Goal: Task Accomplishment & Management: Manage account settings

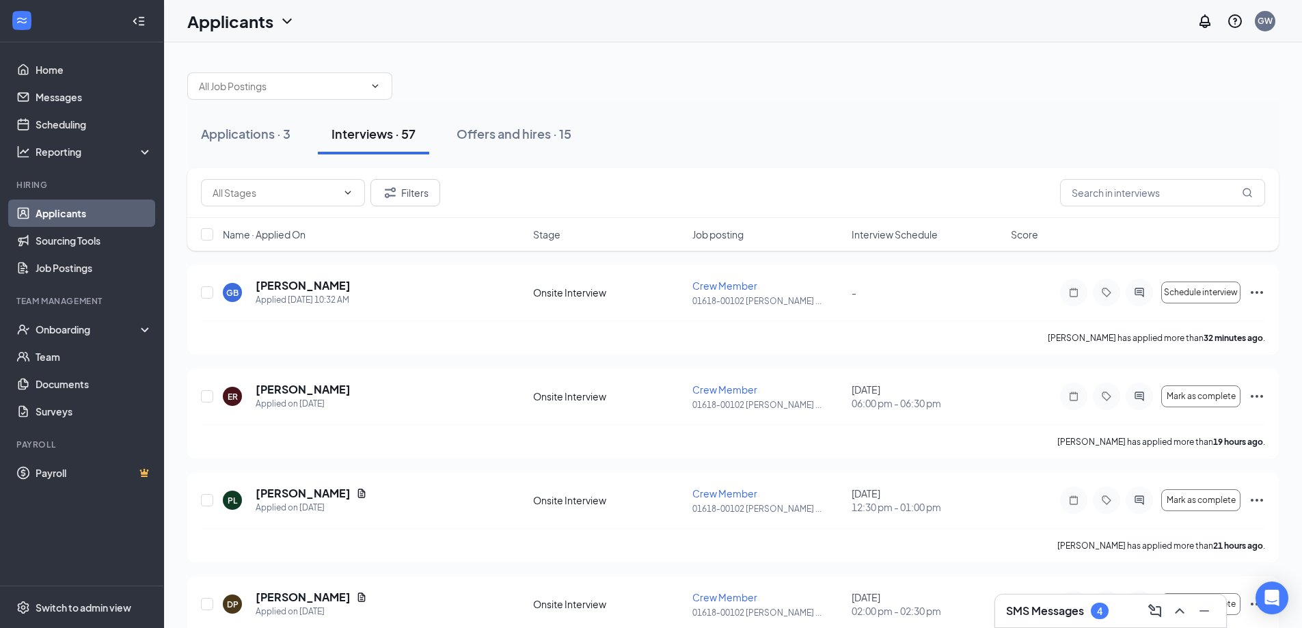
drag, startPoint x: 238, startPoint y: 244, endPoint x: 677, endPoint y: 128, distance: 453.7
click at [677, 128] on div "Applications · 3 Interviews · 57 Offers and hires · 15" at bounding box center [732, 133] width 1091 height 41
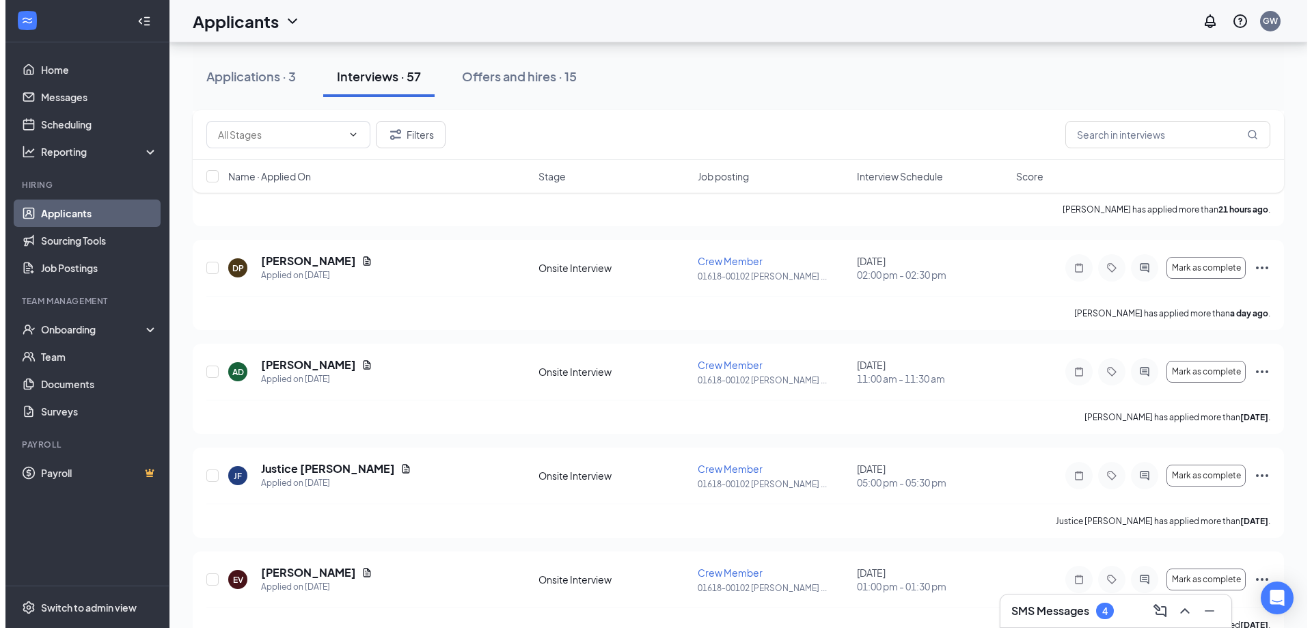
scroll to position [342, 0]
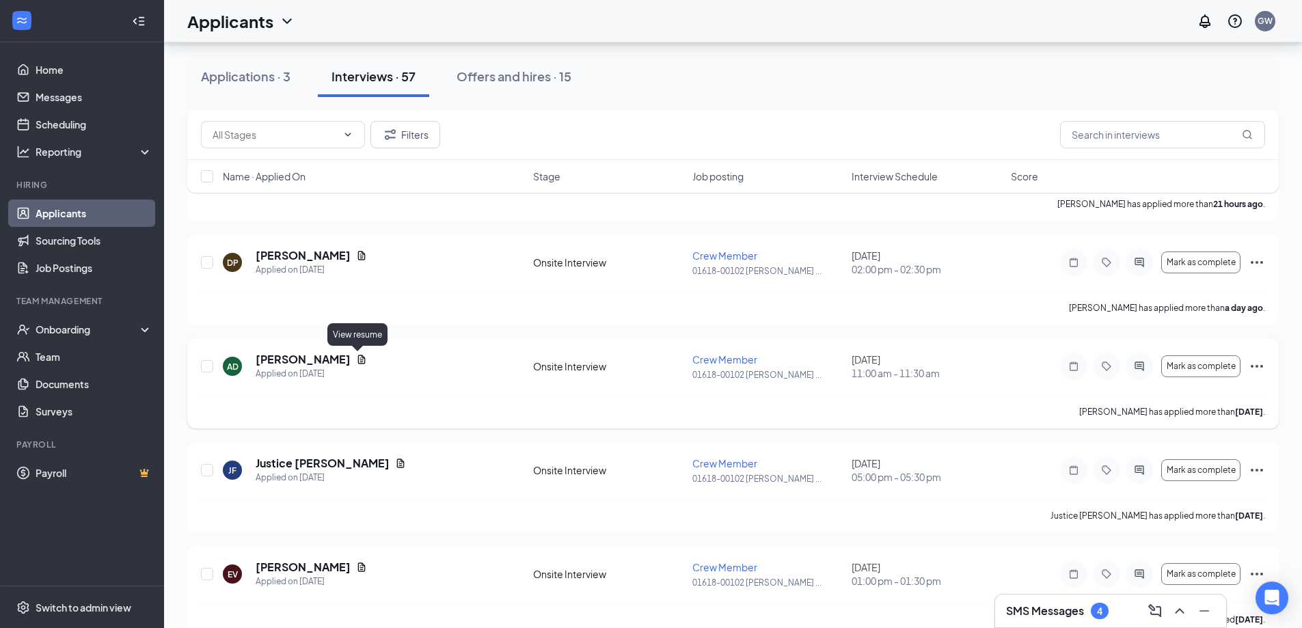
click at [358, 363] on icon "Document" at bounding box center [362, 359] width 8 height 9
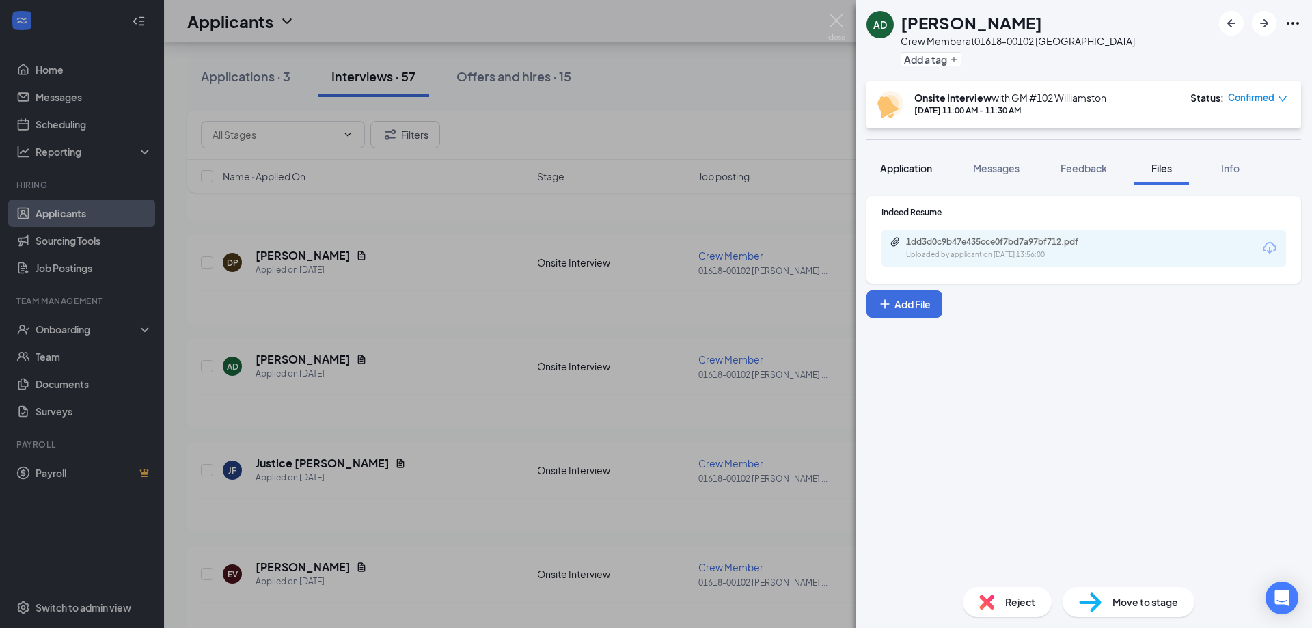
click at [917, 169] on span "Application" at bounding box center [906, 168] width 52 height 12
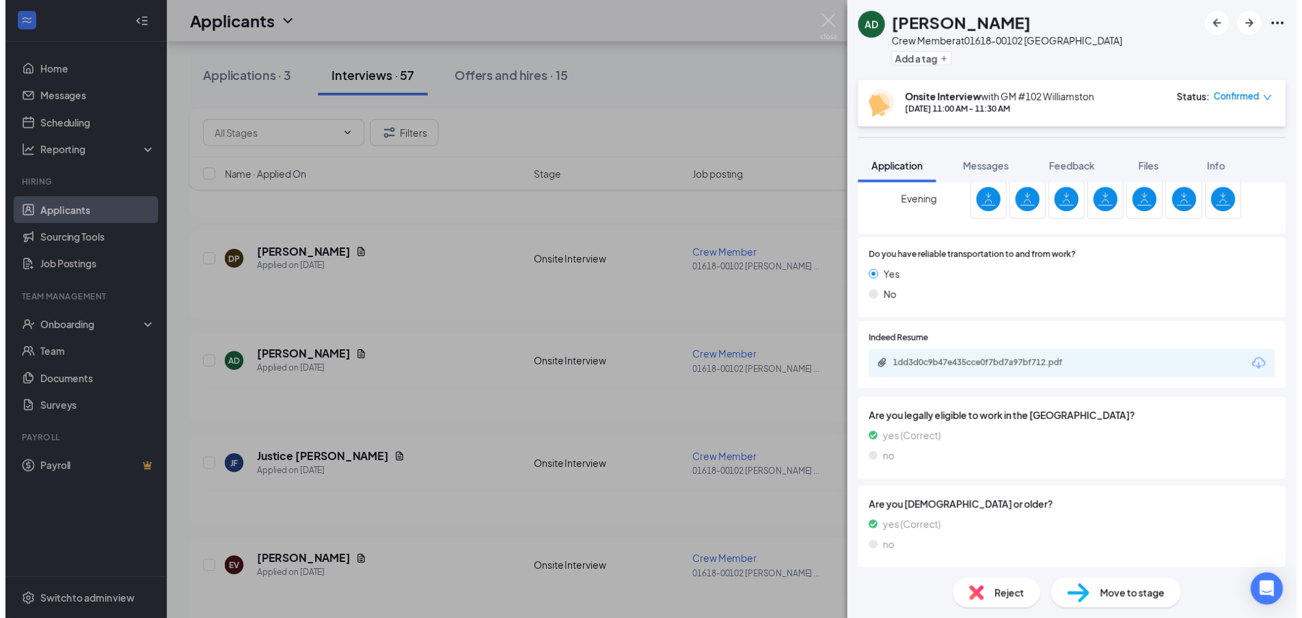
scroll to position [497, 0]
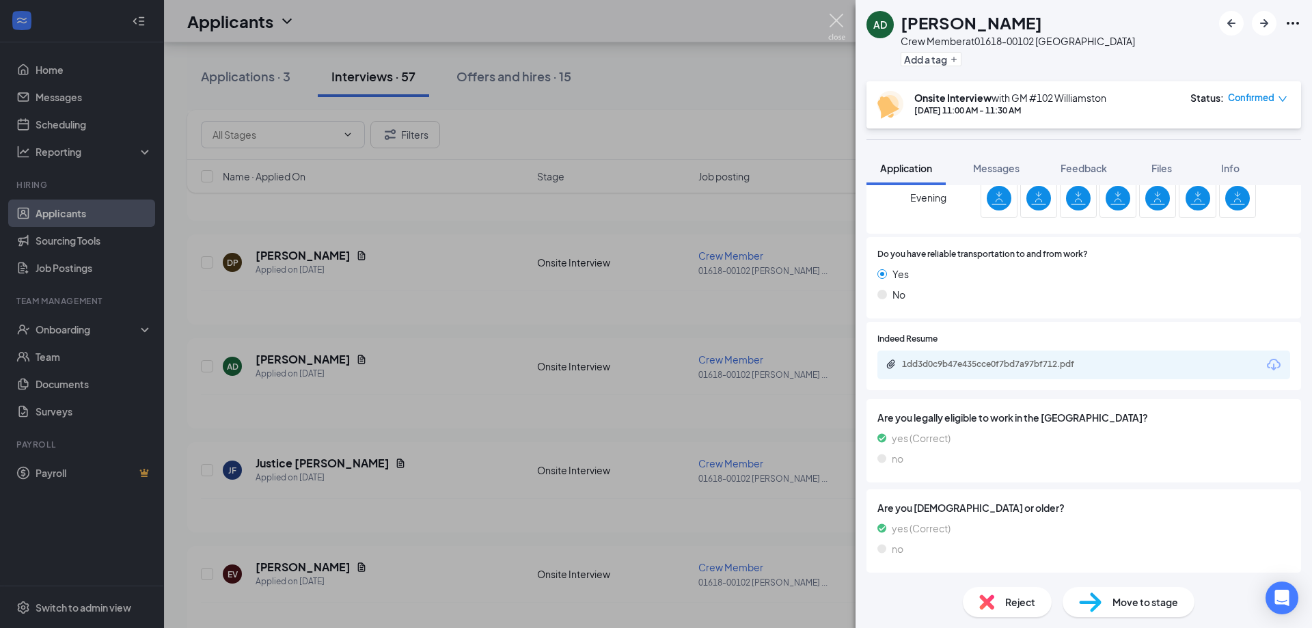
click at [836, 22] on img at bounding box center [836, 27] width 17 height 27
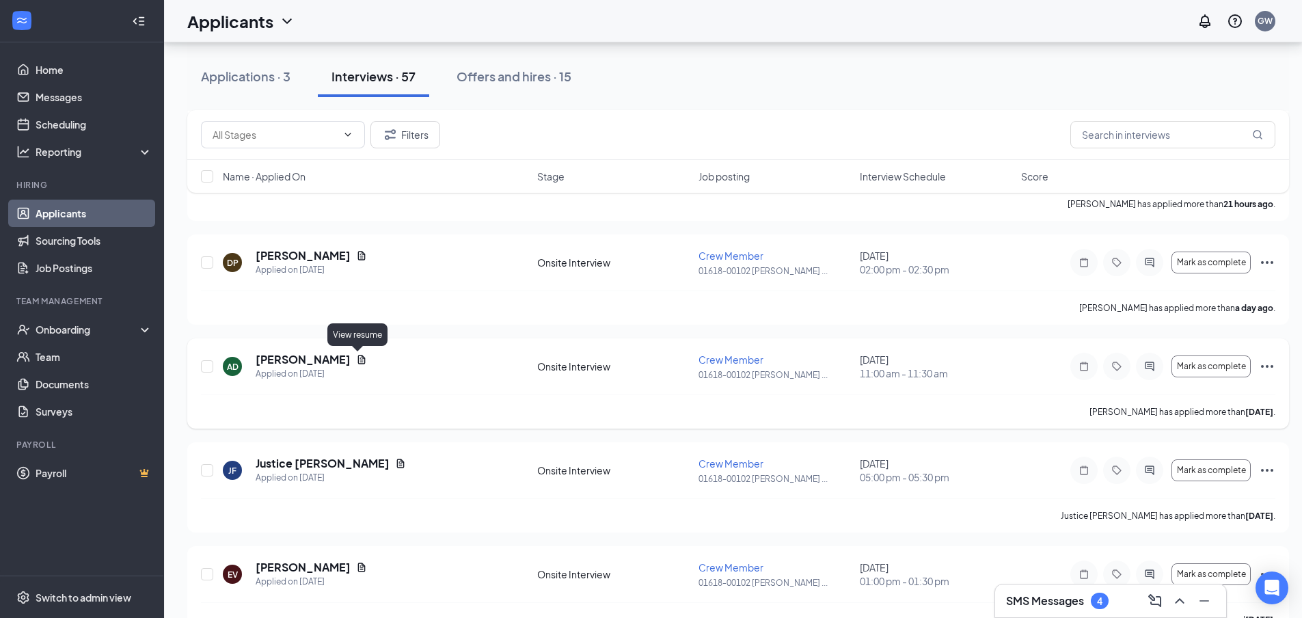
click at [357, 358] on icon "Document" at bounding box center [361, 359] width 11 height 11
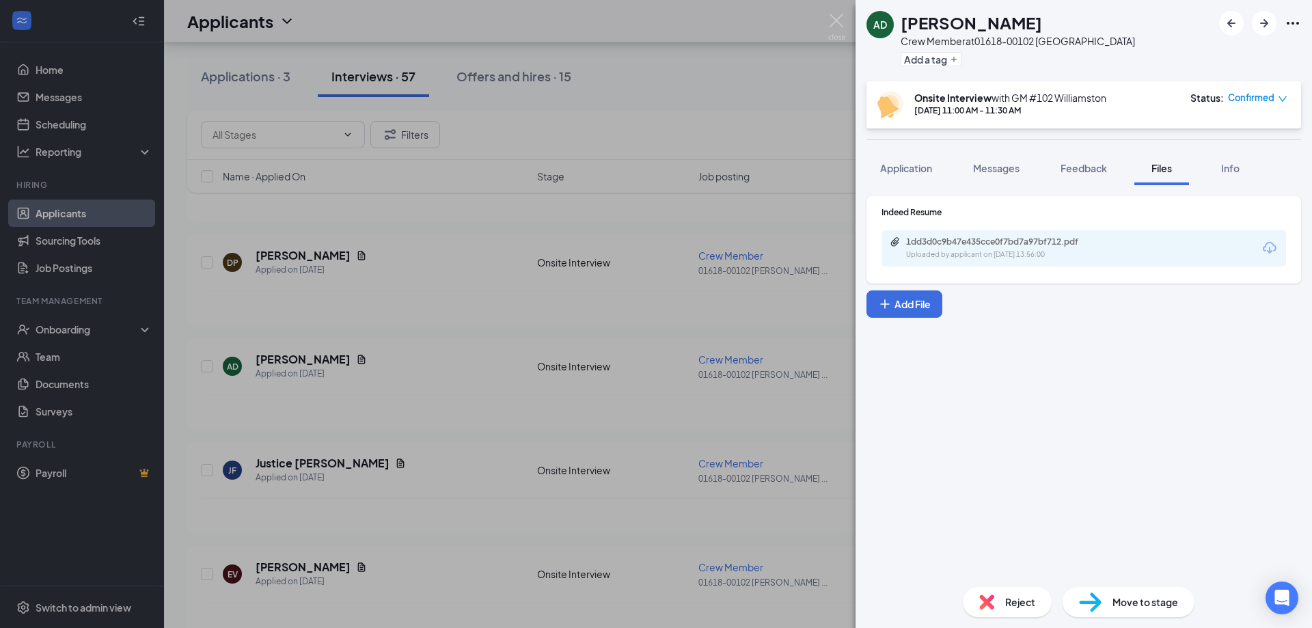
click at [1121, 255] on div "1dd3d0c9b47e435cce0f7bd7a97bf712.pdf Uploaded by applicant on [DATE] 13:56:00" at bounding box center [1084, 248] width 405 height 36
click at [908, 248] on div "1dd3d0c9b47e435cce0f7bd7a97bf712.pdf Uploaded by applicant on [DATE] 13:56:00" at bounding box center [1000, 248] width 221 height 24
click at [834, 15] on img at bounding box center [836, 27] width 17 height 27
